Goal: Navigation & Orientation: Find specific page/section

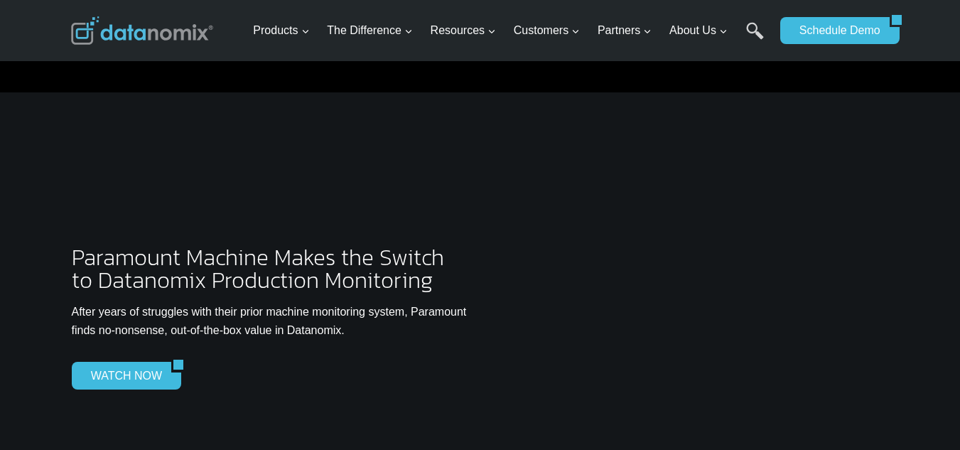
scroll to position [3600, 0]
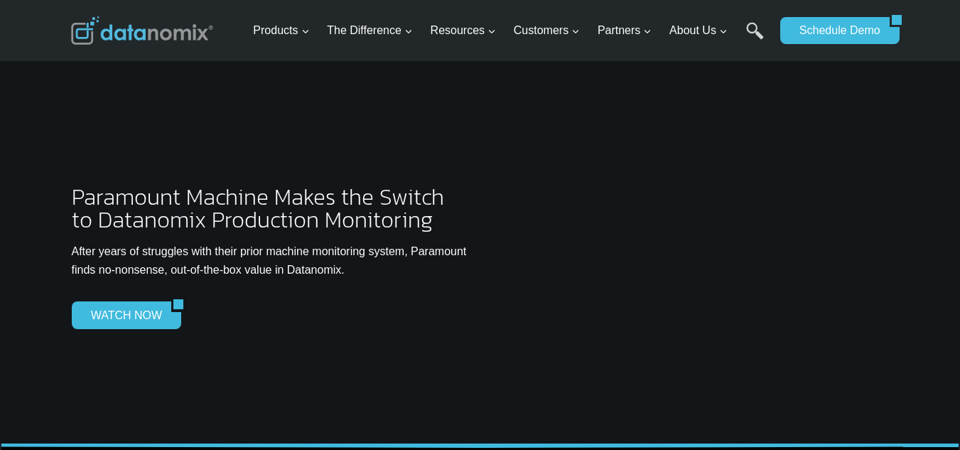
click at [915, 157] on div at bounding box center [480, 237] width 960 height 411
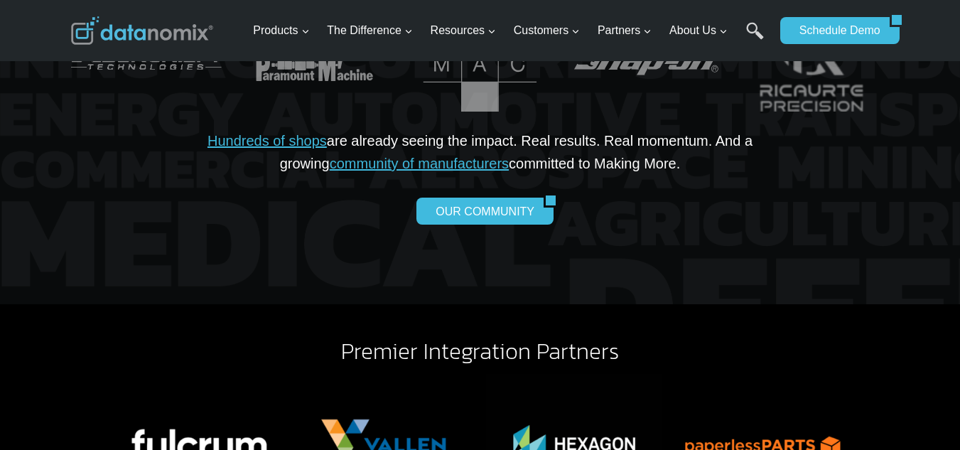
scroll to position [3031, 0]
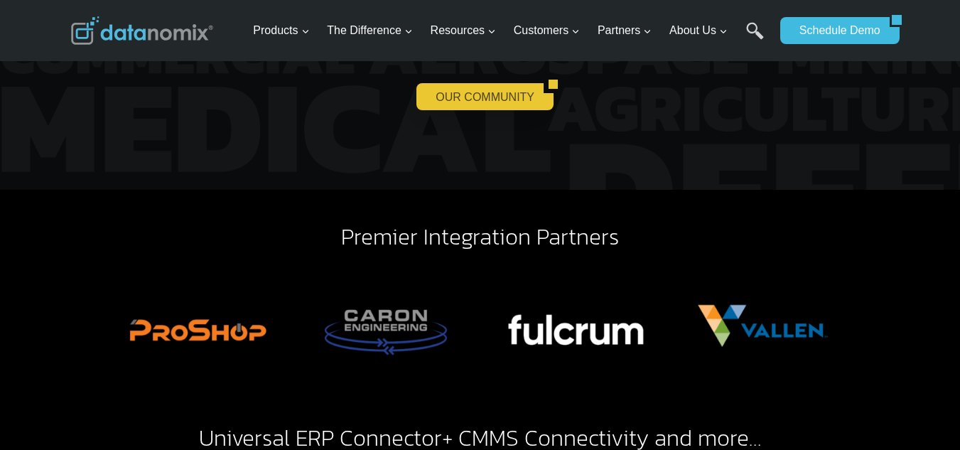
click at [454, 83] on link "OUR COMMUNITY" at bounding box center [479, 96] width 127 height 27
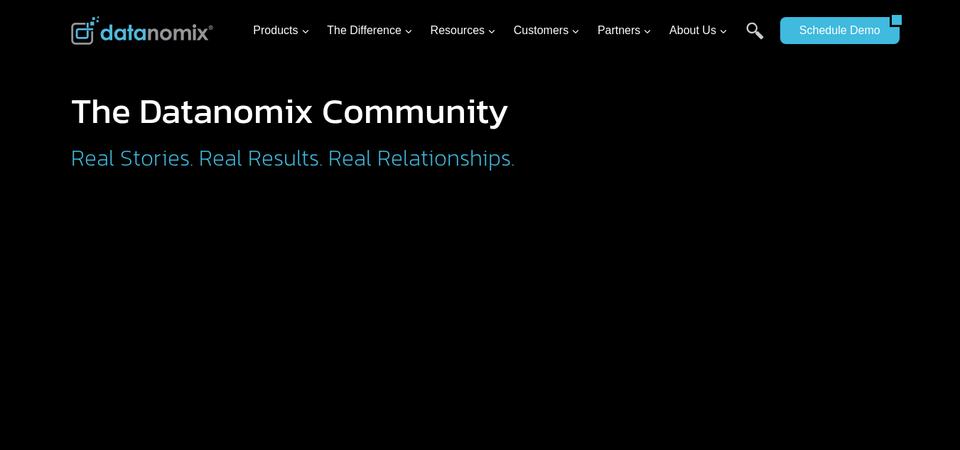
click at [171, 149] on h2 "Real Stories. Real Results. Real Relationships." at bounding box center [351, 157] width 561 height 23
